Goal: Information Seeking & Learning: Learn about a topic

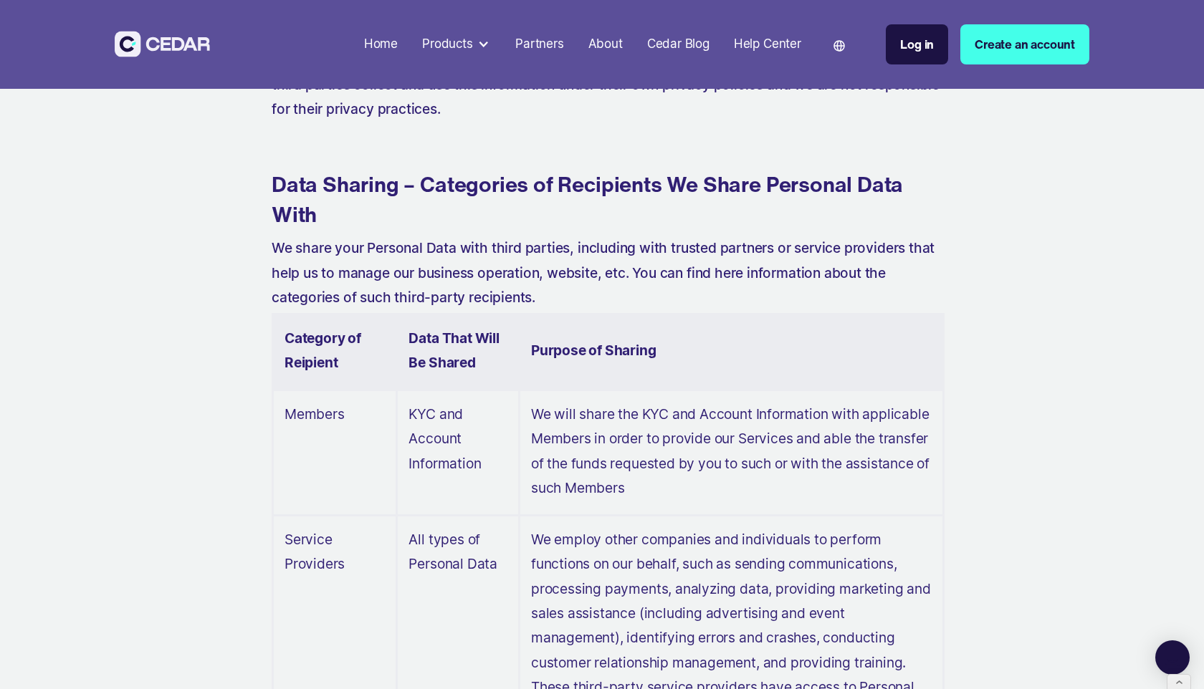
click at [604, 39] on div "About" at bounding box center [605, 44] width 34 height 19
click at [613, 37] on div "About" at bounding box center [605, 44] width 34 height 19
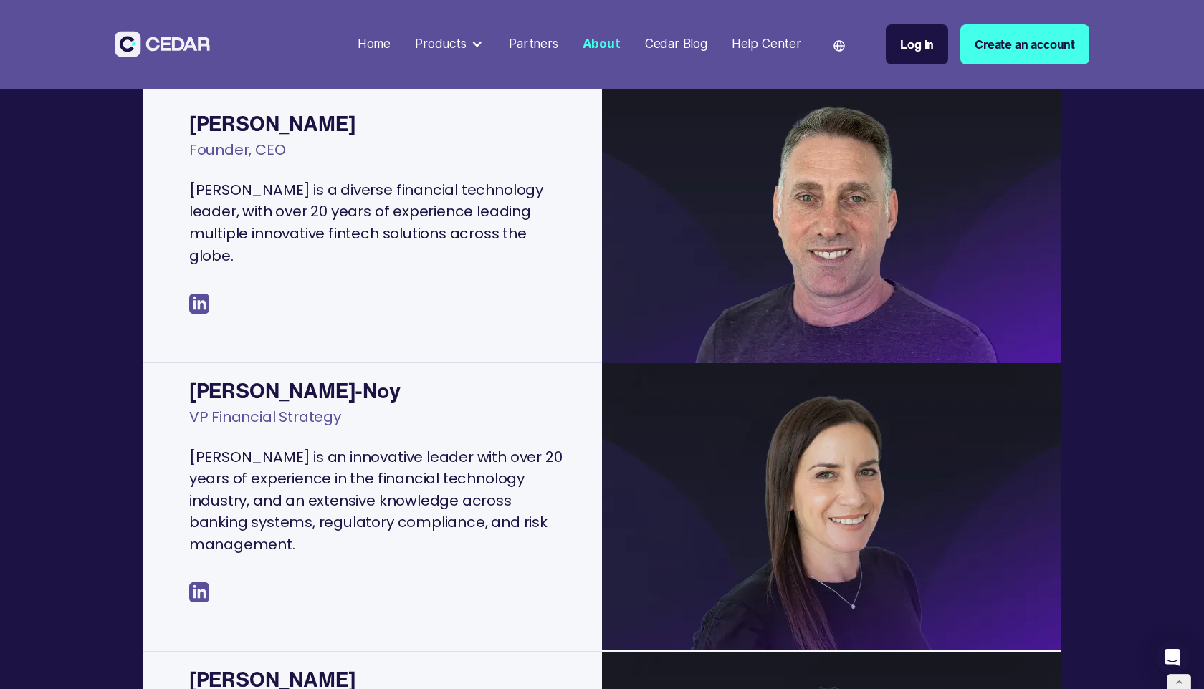
scroll to position [320, 0]
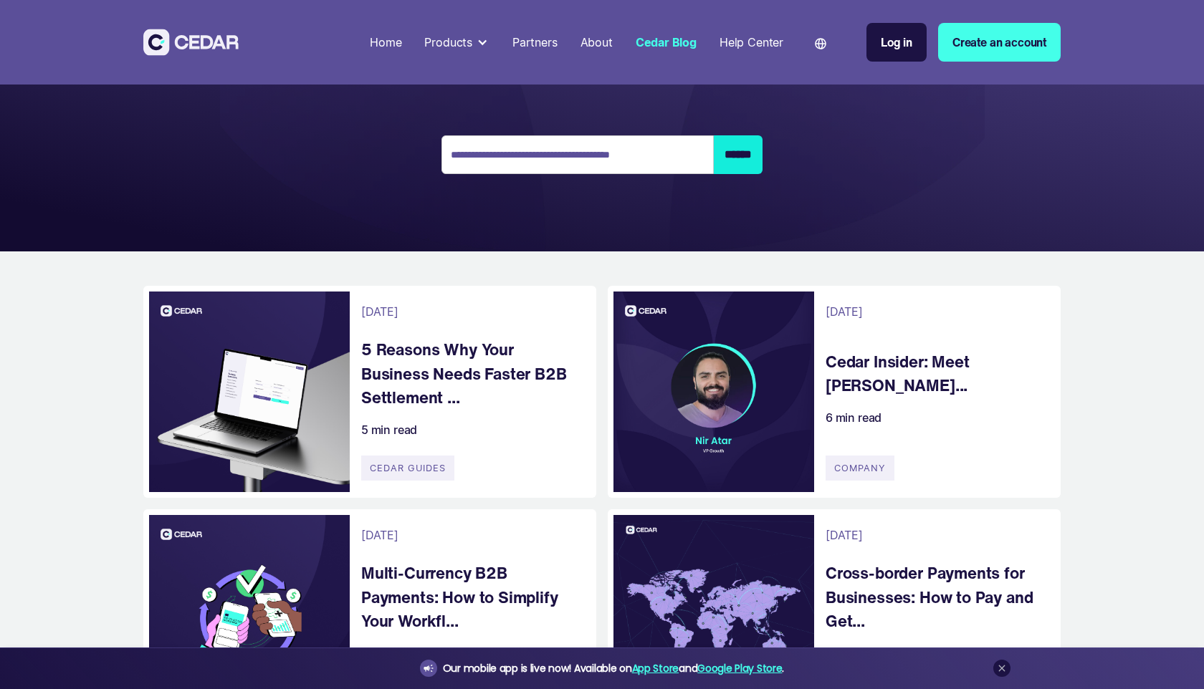
click at [350, 351] on div "Email Form 2" at bounding box center [249, 392] width 201 height 201
click at [845, 376] on h4 "Cedar Insider: Meet Nir Atar..." at bounding box center [935, 374] width 221 height 48
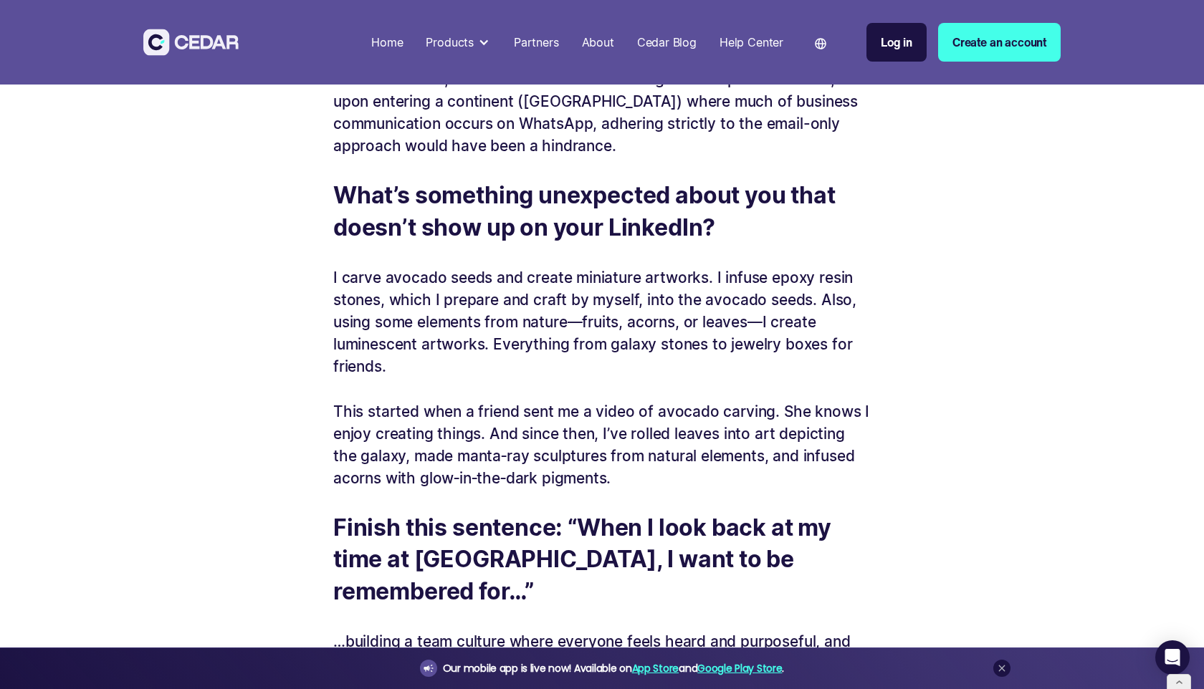
scroll to position [3341, 0]
